Goal: Task Accomplishment & Management: Use online tool/utility

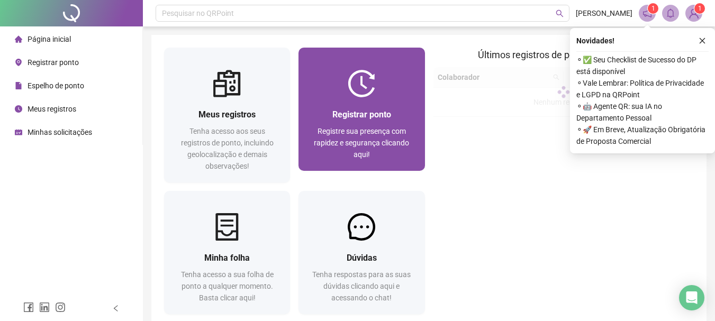
click at [382, 114] on span "Registrar ponto" at bounding box center [361, 115] width 59 height 10
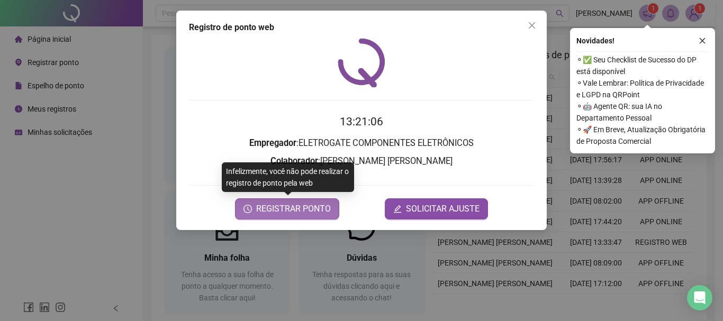
click at [319, 212] on span "REGISTRAR PONTO" at bounding box center [293, 209] width 75 height 13
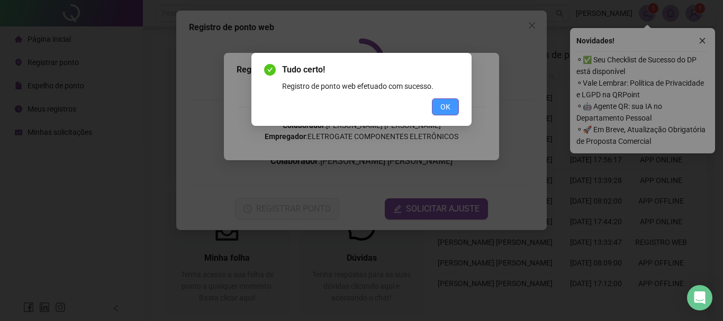
click at [448, 110] on span "OK" at bounding box center [445, 107] width 10 height 12
